Goal: Task Accomplishment & Management: Use online tool/utility

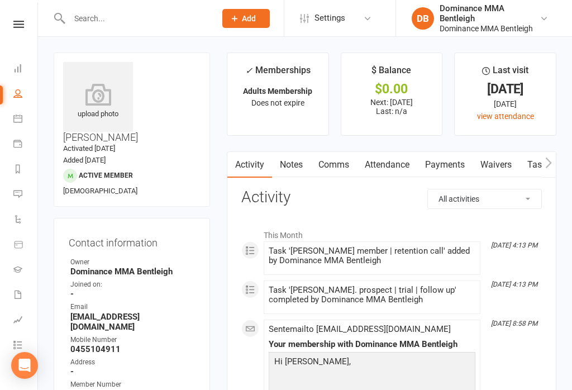
click at [28, 13] on nav "Clubworx Dashboard People Calendar Payments Reports Messages Automations Produc…" at bounding box center [19, 198] width 38 height 390
click at [20, 121] on icon at bounding box center [17, 118] width 9 height 9
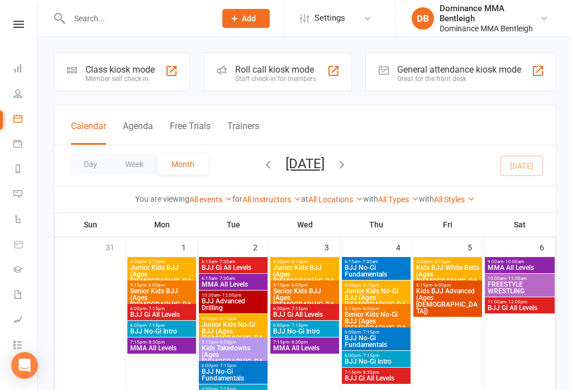
click at [93, 86] on div "Class kiosk mode Member self check-in" at bounding box center [122, 72] width 136 height 39
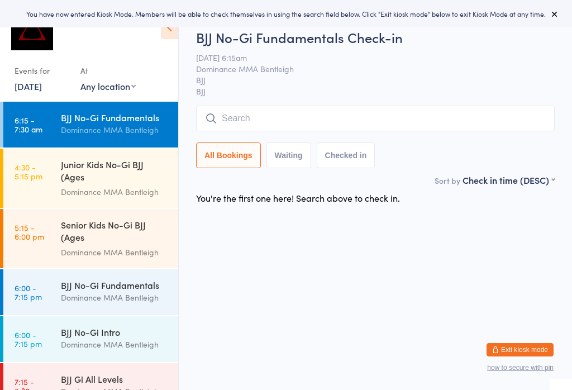
click at [319, 111] on input "search" at bounding box center [375, 119] width 359 height 26
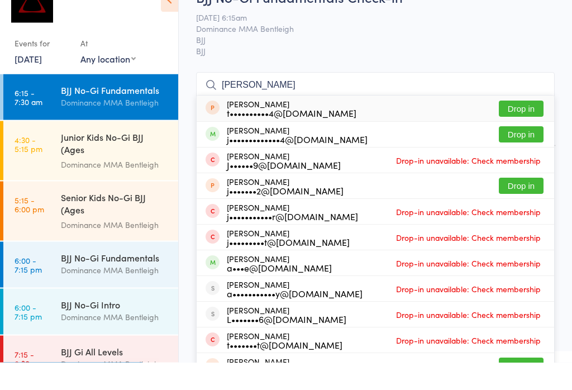
type input "[PERSON_NAME]"
click at [520, 154] on button "Drop in" at bounding box center [521, 162] width 45 height 16
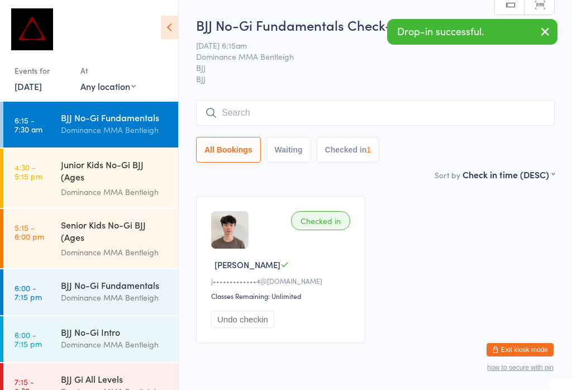
click at [373, 118] on input "search" at bounding box center [375, 113] width 359 height 26
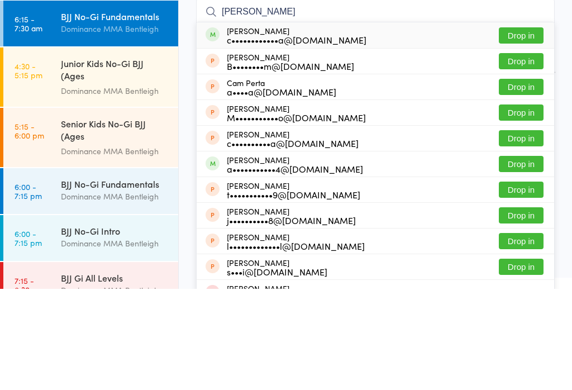
type input "[PERSON_NAME]"
click at [528, 129] on button "Drop in" at bounding box center [521, 137] width 45 height 16
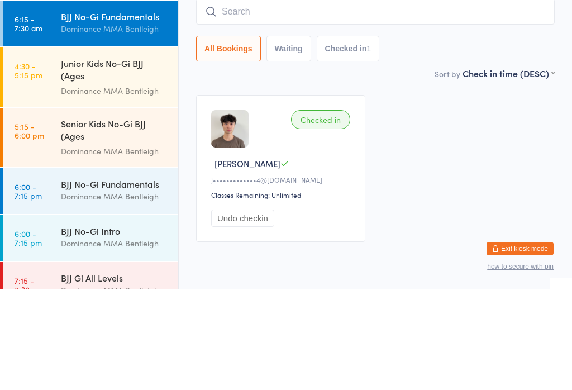
scroll to position [27, 0]
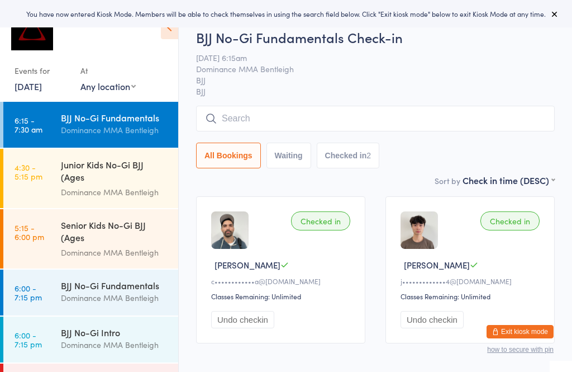
click at [387, 115] on input "search" at bounding box center [375, 119] width 359 height 26
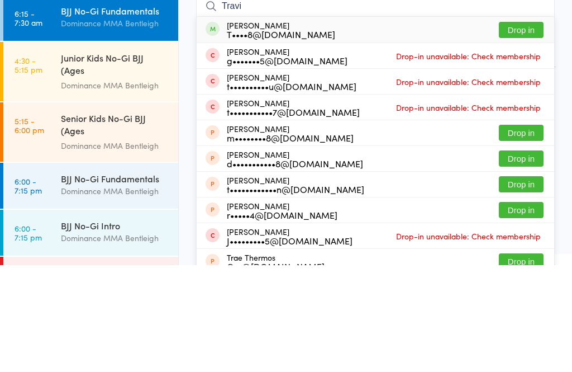
type input "Travi"
click at [539, 129] on button "Drop in" at bounding box center [521, 137] width 45 height 16
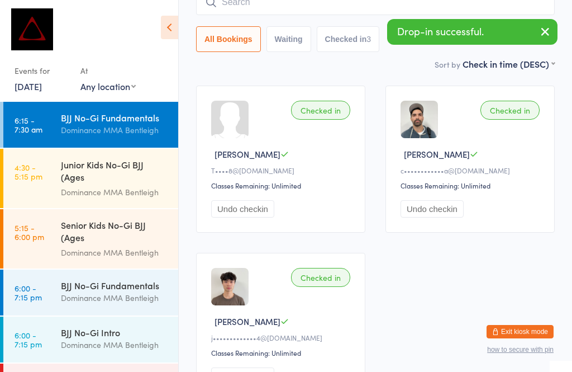
scroll to position [198, 0]
